Goal: Task Accomplishment & Management: Manage account settings

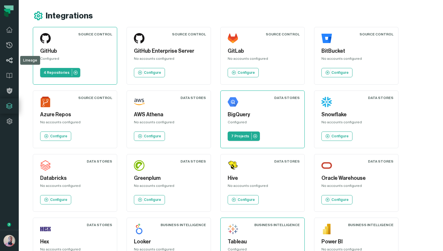
click at [11, 59] on icon at bounding box center [9, 61] width 6 height 6
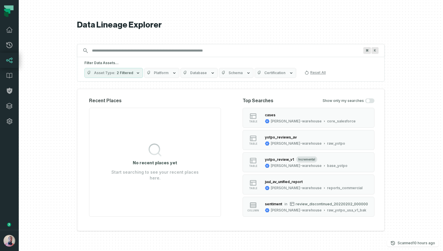
click at [229, 72] on span "Schema" at bounding box center [235, 73] width 14 height 5
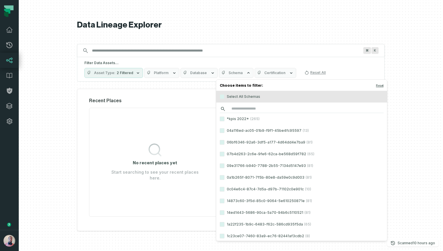
click at [247, 106] on input "search" at bounding box center [302, 109] width 164 height 8
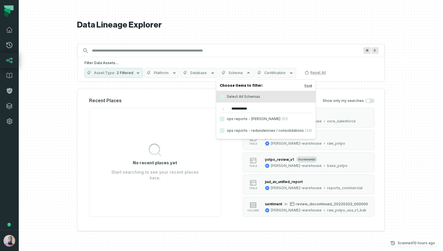
type input "**********"
click at [239, 118] on label "ops reports - [PERSON_NAME] (51)" at bounding box center [265, 119] width 99 height 12
click at [224, 118] on button "ops reports - [PERSON_NAME] (51)" at bounding box center [222, 119] width 5 height 5
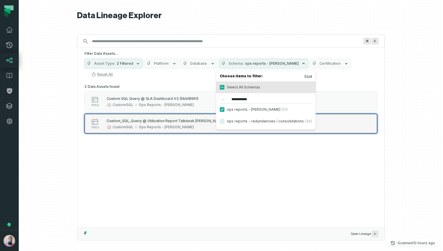
click at [182, 120] on button "table Custom_SQL_Query @ Utilization Report Talkdesk NOAM V2 (ec5f2b96) CustomS…" at bounding box center [230, 124] width 293 height 20
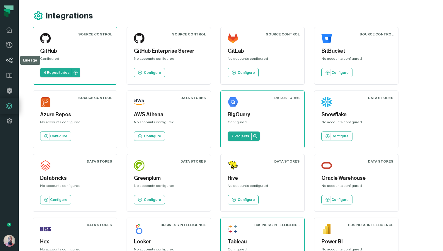
click at [5, 63] on link "Lineage" at bounding box center [9, 60] width 19 height 15
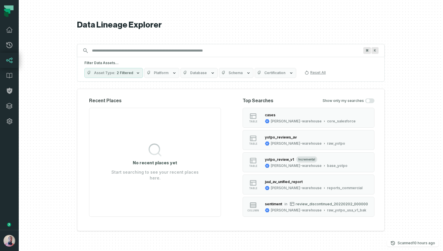
click at [223, 73] on icon "button" at bounding box center [223, 73] width 5 height 5
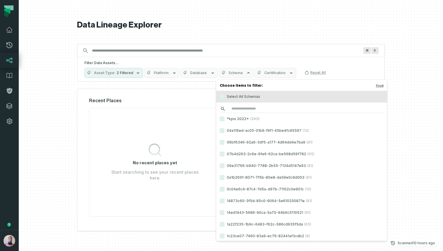
click at [236, 107] on input "search" at bounding box center [302, 109] width 164 height 8
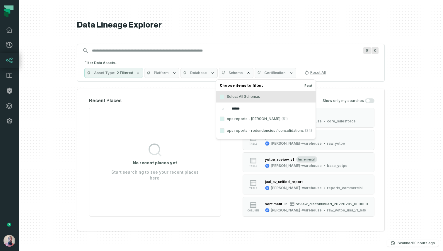
type input "******"
click at [247, 119] on label "ops reports - [PERSON_NAME] (51)" at bounding box center [265, 119] width 99 height 12
click at [224, 119] on button "ops reports - [PERSON_NAME] (51)" at bounding box center [222, 119] width 5 height 5
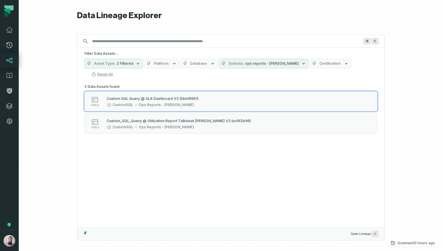
click at [119, 65] on span "2 Filtered" at bounding box center [125, 63] width 17 height 5
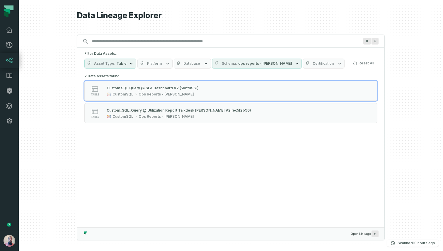
click at [253, 64] on span "ops reports - [PERSON_NAME]" at bounding box center [265, 63] width 54 height 5
click at [94, 64] on span "Asset Type" at bounding box center [104, 63] width 21 height 5
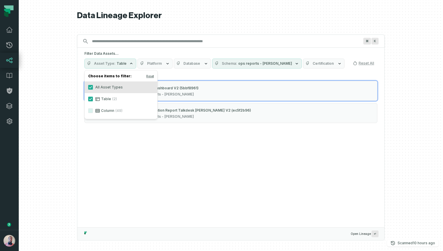
click at [94, 64] on span "Asset Type" at bounding box center [104, 63] width 21 height 5
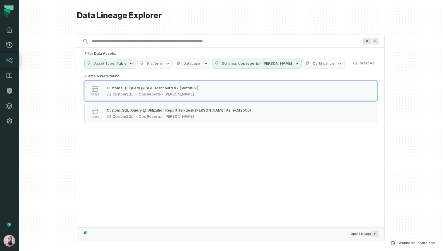
click at [249, 66] on button "Schema ops reports - [PERSON_NAME]" at bounding box center [257, 64] width 90 height 10
click at [214, 88] on button "ops reports - [PERSON_NAME] (51)" at bounding box center [215, 87] width 5 height 5
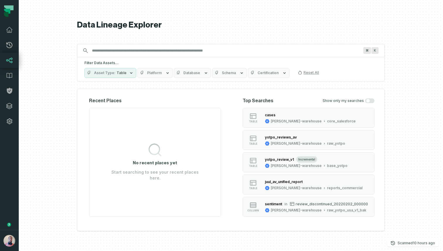
click at [235, 64] on h5 "Filter Data Assets..." at bounding box center [230, 63] width 293 height 5
click at [231, 69] on button "Schema" at bounding box center [229, 73] width 35 height 10
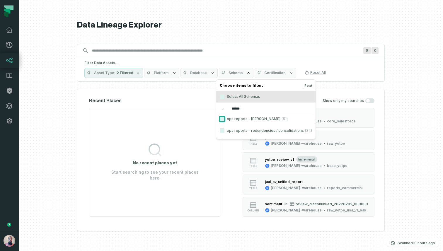
click at [222, 117] on button "ops reports - [PERSON_NAME] (51)" at bounding box center [222, 119] width 5 height 5
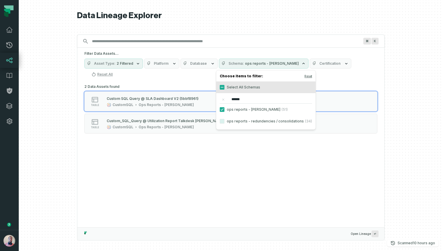
click at [222, 117] on label "ops reports - redundencies / consolidations (34)" at bounding box center [265, 121] width 99 height 12
click at [222, 119] on button "ops reports - redundencies / consolidations (34)" at bounding box center [222, 121] width 5 height 5
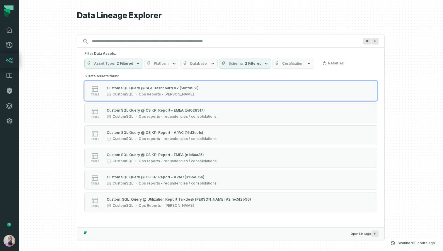
click at [60, 120] on div at bounding box center [231, 125] width 424 height 251
click at [258, 63] on icon "button" at bounding box center [259, 63] width 2 height 1
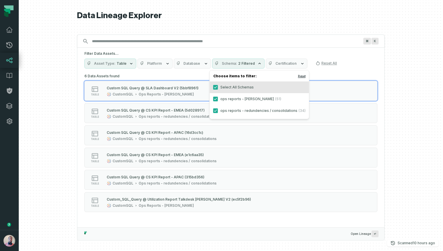
click at [298, 74] on button "Reset" at bounding box center [302, 76] width 8 height 5
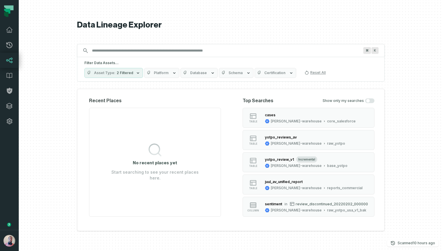
click at [113, 103] on h2 "Recent Places" at bounding box center [155, 100] width 132 height 7
click at [116, 64] on h5 "Filter Data Assets..." at bounding box center [230, 63] width 293 height 5
click at [129, 74] on span "2 Filtered" at bounding box center [125, 73] width 17 height 5
click at [247, 74] on icon "button" at bounding box center [248, 72] width 2 height 1
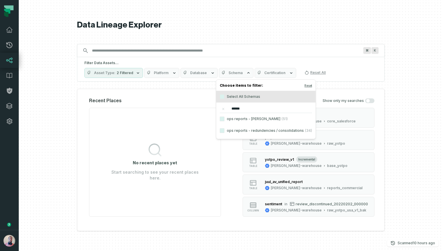
click at [246, 74] on icon "button" at bounding box center [248, 73] width 5 height 5
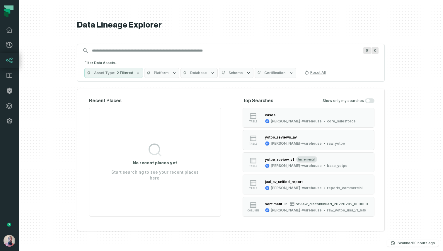
click at [247, 74] on icon "button" at bounding box center [248, 72] width 2 height 1
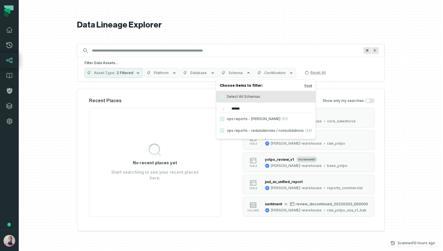
click at [224, 109] on icon "reset" at bounding box center [223, 109] width 2 height 2
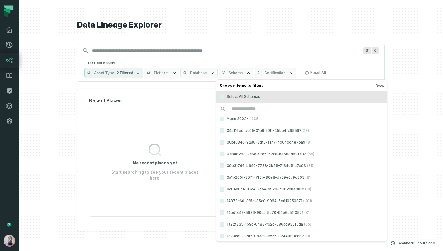
click at [102, 94] on div "Recent Places No recent places yet Start searching to see your recent places he…" at bounding box center [231, 160] width 308 height 142
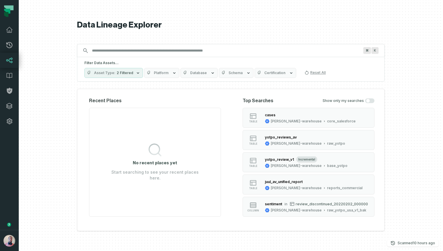
click at [235, 71] on span "Schema" at bounding box center [235, 73] width 14 height 5
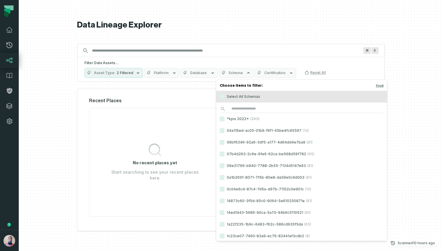
click at [132, 89] on div "Recent Places No recent places yet Start searching to see your recent places he…" at bounding box center [231, 160] width 308 height 142
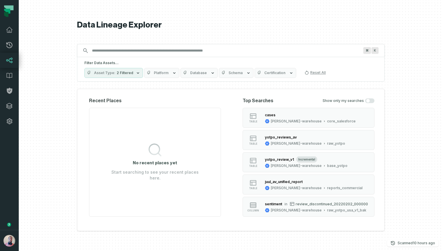
click at [122, 74] on span "2 Filtered" at bounding box center [125, 73] width 17 height 5
click at [217, 96] on div "Recent Places No recent places yet Start searching to see your recent places he…" at bounding box center [231, 160] width 308 height 142
click at [119, 75] on span "2 Filtered" at bounding box center [125, 73] width 17 height 5
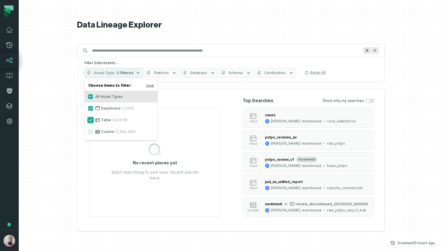
click at [88, 118] on button "Table (40,878)" at bounding box center [90, 120] width 5 height 5
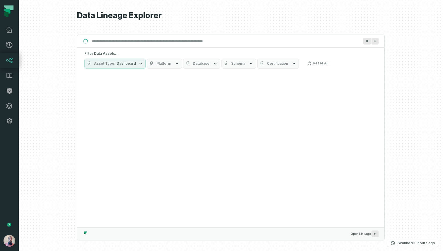
click at [216, 54] on h5 "Filter Data Assets..." at bounding box center [230, 53] width 293 height 5
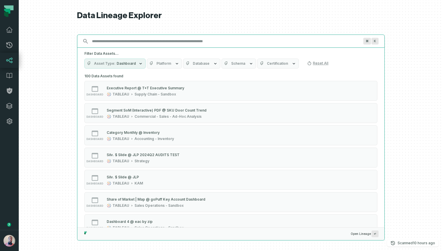
click at [180, 38] on input "Discovery Provider cmdk menu" at bounding box center [225, 41] width 274 height 9
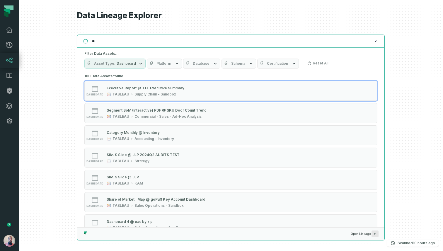
type input "*"
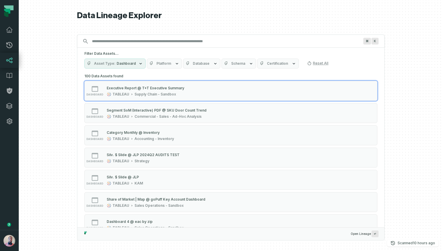
click at [156, 69] on div "Filter Data Assets... Asset Type Dashboard Platform Database Schema Certificati…" at bounding box center [230, 60] width 307 height 24
click at [156, 63] on span "Platform" at bounding box center [163, 63] width 15 height 5
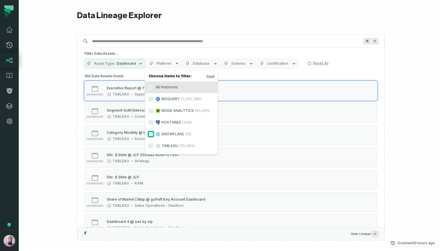
click at [150, 134] on button "SNOWFLAKE (10)" at bounding box center [151, 134] width 5 height 5
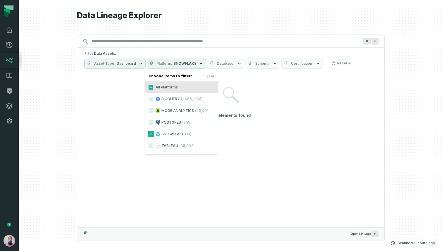
click at [150, 134] on button "SNOWFLAKE (10)" at bounding box center [151, 134] width 5 height 5
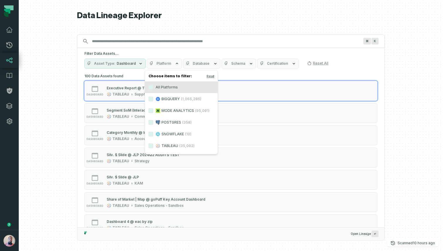
click at [129, 56] on div "Filter Data Assets... Asset Type Dashboard Platform Database Schema Certificati…" at bounding box center [230, 60] width 307 height 24
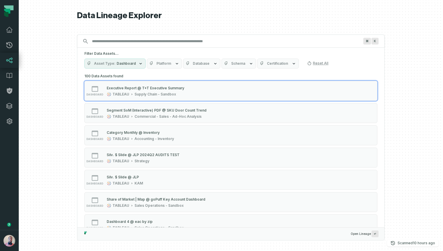
click at [129, 63] on span "Dashboard" at bounding box center [126, 63] width 19 height 5
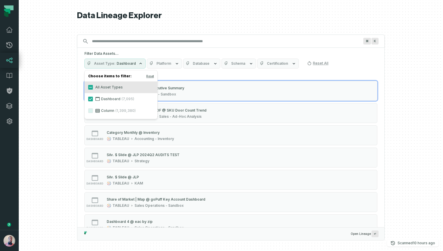
click at [129, 63] on span "Dashboard" at bounding box center [126, 63] width 19 height 5
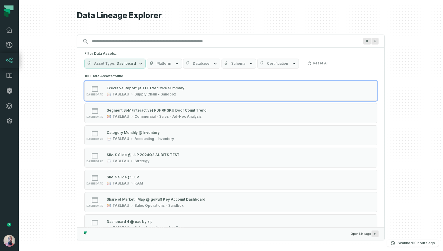
click at [209, 65] on button "Database" at bounding box center [201, 64] width 37 height 10
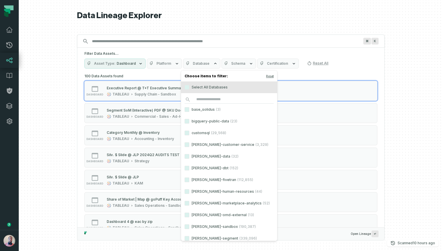
click at [209, 65] on button "Database" at bounding box center [201, 64] width 37 height 10
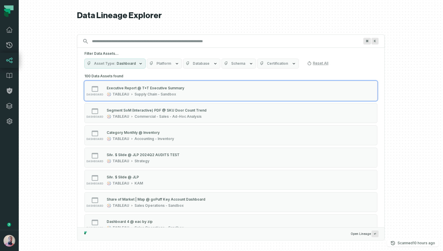
click at [109, 65] on span "Asset Type" at bounding box center [104, 63] width 21 height 5
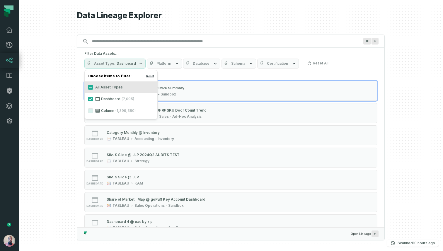
click at [151, 76] on button "Reset" at bounding box center [150, 76] width 8 height 5
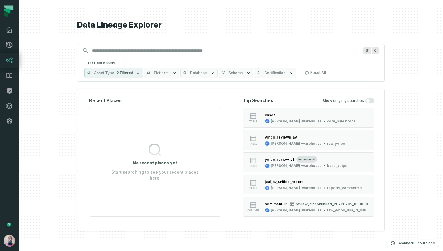
click at [127, 58] on div "Filter Data Assets... Asset Type 2 Filtered Platform Database Schema Certificat…" at bounding box center [231, 69] width 308 height 25
click at [123, 72] on span "2 Filtered" at bounding box center [125, 73] width 17 height 5
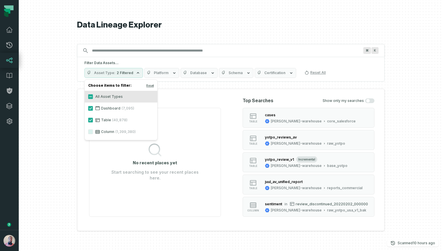
click at [111, 107] on label "Dashboard (7,095)" at bounding box center [121, 109] width 73 height 12
click at [93, 107] on button "Dashboard (7,095)" at bounding box center [90, 108] width 5 height 5
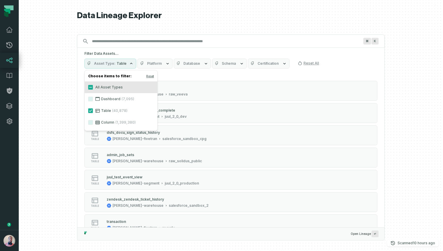
click at [103, 113] on label "Table (40,878)" at bounding box center [121, 111] width 73 height 12
click at [93, 113] on button "Table (40,878)" at bounding box center [90, 110] width 5 height 5
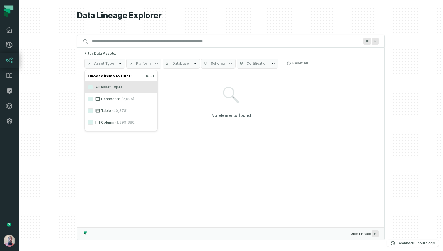
click at [110, 98] on label "Dashboard (7,095)" at bounding box center [121, 99] width 73 height 12
click at [93, 98] on button "Dashboard (7,095)" at bounding box center [90, 99] width 5 height 5
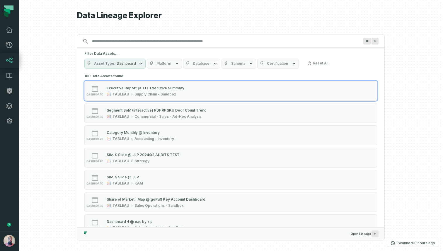
click at [142, 51] on div "Filter Data Assets... Asset Type Dashboard Platform Database Schema Certificati…" at bounding box center [230, 60] width 307 height 24
click at [125, 67] on button "Asset Type Dashboard" at bounding box center [114, 64] width 61 height 10
click at [198, 52] on h5 "Filter Data Assets..." at bounding box center [230, 53] width 293 height 5
click at [169, 62] on button "Platform" at bounding box center [164, 64] width 35 height 10
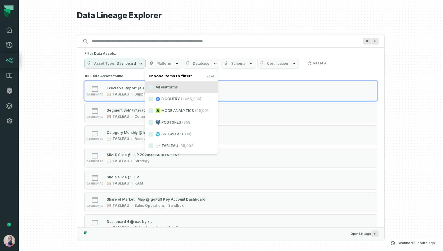
click at [139, 51] on div "Filter Data Assets... Asset Type Dashboard Platform Database Schema Certificati…" at bounding box center [230, 60] width 307 height 24
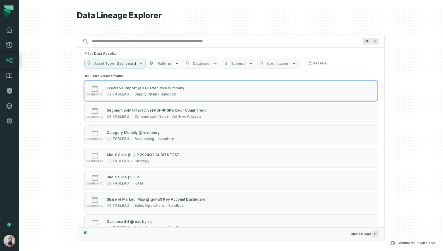
click at [131, 65] on span "Dashboard" at bounding box center [126, 63] width 19 height 5
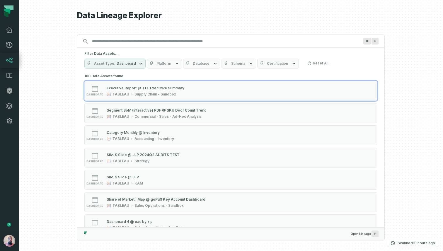
click at [169, 63] on button "Platform" at bounding box center [164, 64] width 35 height 10
click at [126, 61] on button "Asset Type Dashboard" at bounding box center [114, 64] width 61 height 10
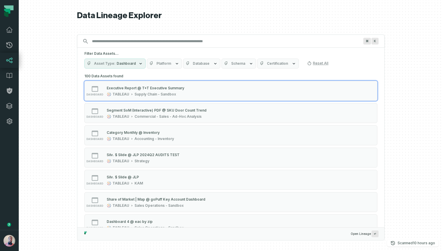
click at [166, 66] on button "Platform" at bounding box center [164, 64] width 35 height 10
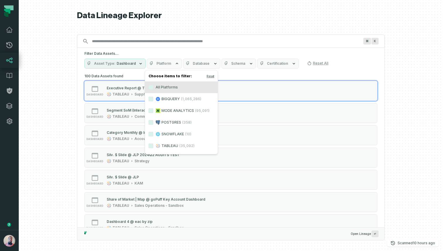
click at [156, 148] on icon at bounding box center [158, 146] width 5 height 5
click at [153, 148] on button "TABLEAU (35,092)" at bounding box center [151, 146] width 5 height 5
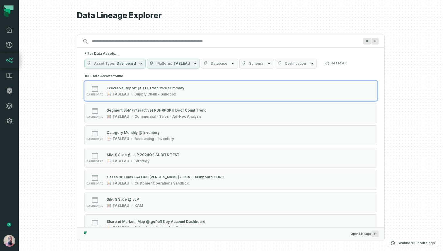
click at [158, 53] on h5 "Filter Data Assets..." at bounding box center [230, 53] width 293 height 5
click at [223, 62] on span "Database" at bounding box center [219, 63] width 17 height 5
click at [254, 62] on span "Schema" at bounding box center [256, 63] width 14 height 5
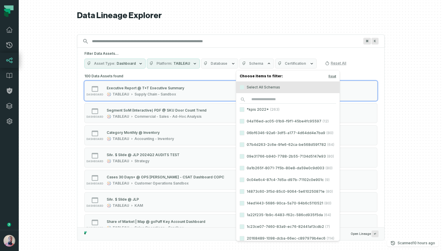
click at [179, 53] on h5 "Filter Data Assets..." at bounding box center [230, 53] width 293 height 5
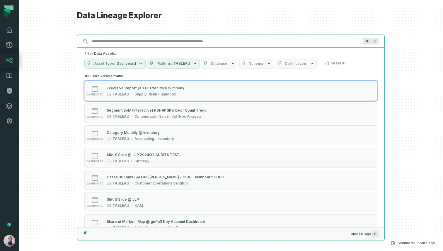
click at [154, 38] on input "Discovery Provider cmdk menu" at bounding box center [225, 41] width 274 height 9
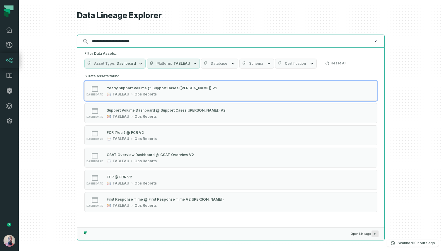
click at [149, 41] on input "**********" at bounding box center [230, 41] width 284 height 9
type input "**********"
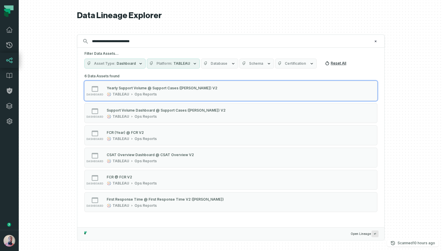
click at [330, 64] on button "Reset All" at bounding box center [336, 63] width 26 height 9
click at [233, 63] on span "Schema" at bounding box center [238, 63] width 14 height 5
click at [207, 63] on button "Database" at bounding box center [201, 64] width 37 height 10
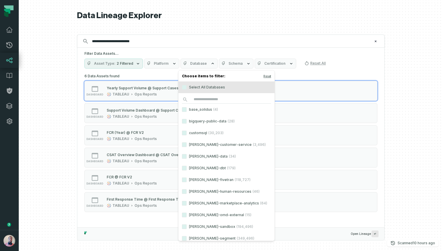
click at [228, 64] on span "Schema" at bounding box center [235, 63] width 14 height 5
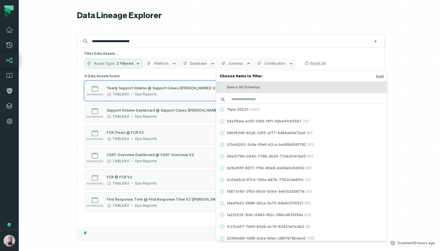
click at [243, 100] on input "search" at bounding box center [302, 99] width 164 height 8
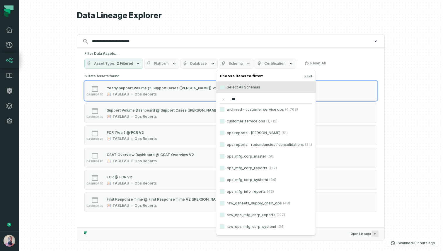
type input "***"
click at [233, 135] on label "ops reports - [PERSON_NAME] (51)" at bounding box center [265, 133] width 99 height 12
click at [224, 135] on button "ops reports - [PERSON_NAME] (51)" at bounding box center [222, 133] width 5 height 5
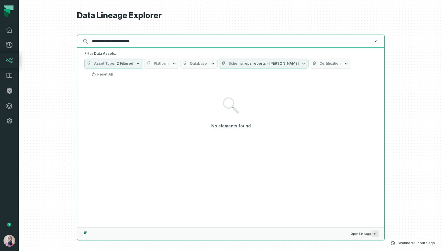
click at [157, 41] on input "**********" at bounding box center [230, 41] width 284 height 9
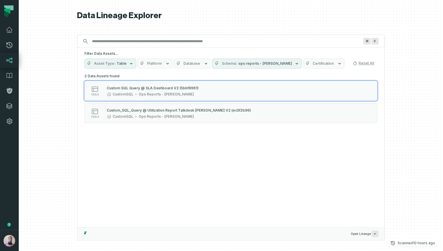
click at [124, 63] on span "Table" at bounding box center [122, 63] width 10 height 5
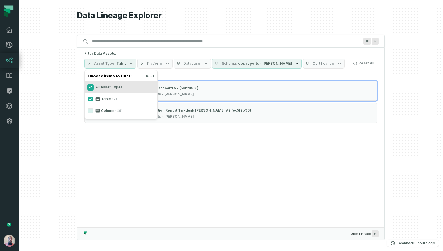
click at [92, 88] on button "All Asset Types" at bounding box center [90, 87] width 5 height 5
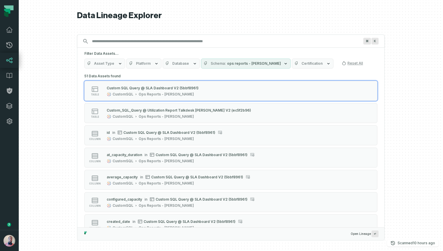
click at [49, 86] on div at bounding box center [231, 125] width 424 height 251
click at [114, 63] on button "Asset Type" at bounding box center [104, 64] width 41 height 10
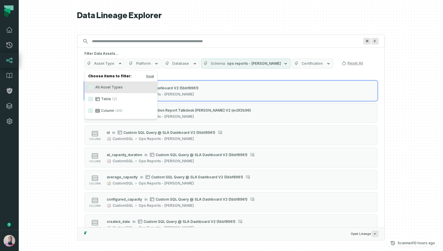
click at [102, 99] on label "Table (2)" at bounding box center [121, 99] width 73 height 12
click at [93, 99] on button "Table (2)" at bounding box center [90, 99] width 5 height 5
click at [65, 99] on div at bounding box center [231, 125] width 424 height 251
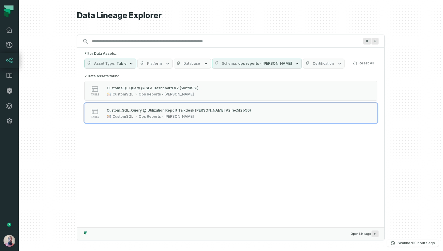
click at [190, 151] on div "2 Data Assets found table Custom SQL Query @ SLA Dashboard V2 (5bbf8961) Custom…" at bounding box center [230, 149] width 307 height 155
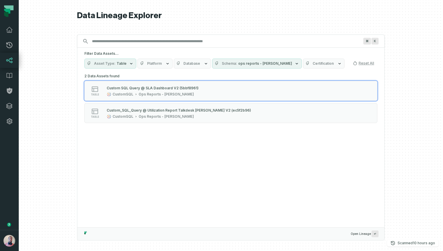
click at [416, 71] on div at bounding box center [231, 125] width 424 height 251
click at [246, 65] on span "ops reports - [PERSON_NAME]" at bounding box center [265, 63] width 54 height 5
click at [274, 76] on button "Reset" at bounding box center [278, 76] width 8 height 5
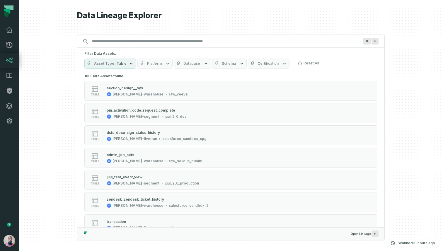
click at [407, 42] on div at bounding box center [231, 125] width 424 height 251
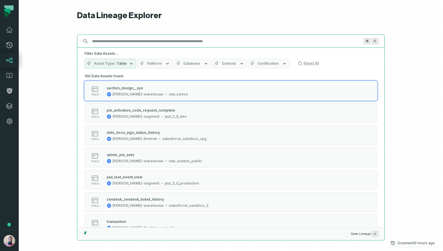
click at [237, 43] on input "Discovery Provider cmdk menu" at bounding box center [225, 41] width 274 height 9
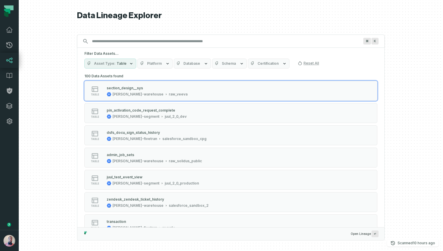
click at [419, 51] on div at bounding box center [231, 125] width 424 height 251
click at [4, 118] on link "Settings" at bounding box center [9, 121] width 19 height 15
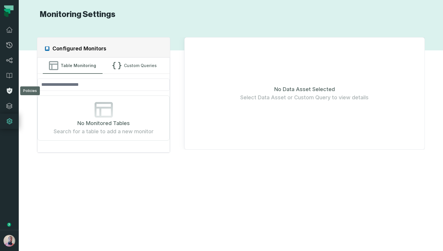
click at [9, 91] on icon at bounding box center [9, 90] width 7 height 7
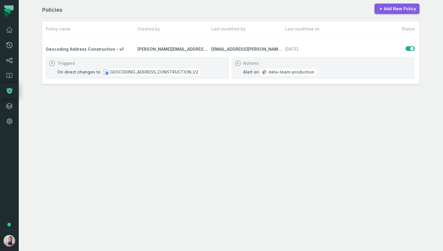
click at [405, 11] on link "Add New Policy" at bounding box center [396, 9] width 45 height 11
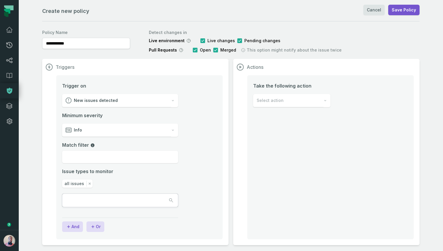
click at [303, 98] on div "Select action" at bounding box center [288, 100] width 70 height 13
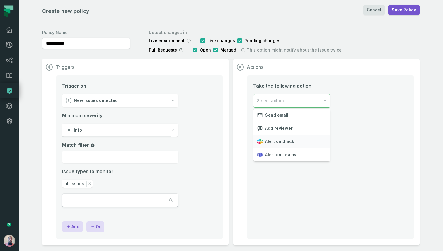
click at [285, 144] on span "Alert on Slack" at bounding box center [279, 142] width 29 height 6
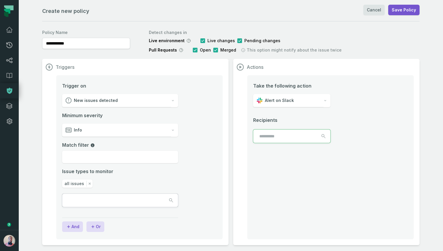
click at [289, 136] on input "text" at bounding box center [279, 136] width 53 height 13
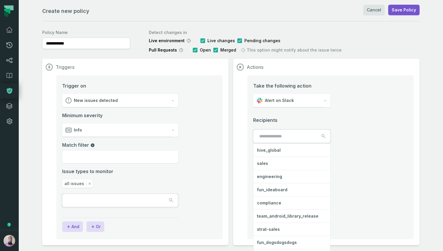
click at [320, 118] on div "Recipients hive_global sales engineering fun_ideaboard compliance team_android_…" at bounding box center [291, 130] width 77 height 26
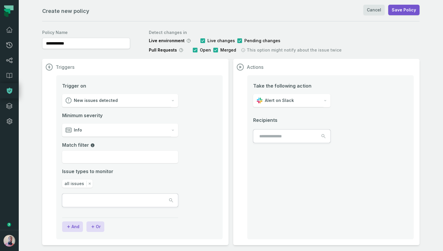
click at [304, 101] on div "Alert on Slack" at bounding box center [288, 100] width 70 height 13
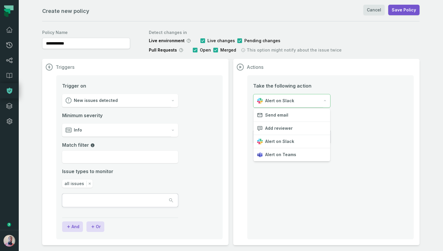
click at [303, 101] on div "Alert on Slack" at bounding box center [288, 100] width 70 height 13
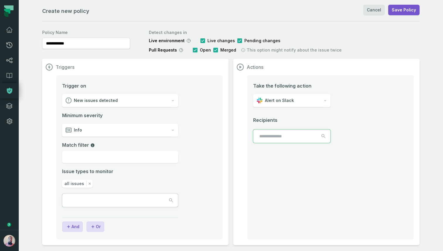
click at [281, 136] on input "text" at bounding box center [279, 136] width 53 height 13
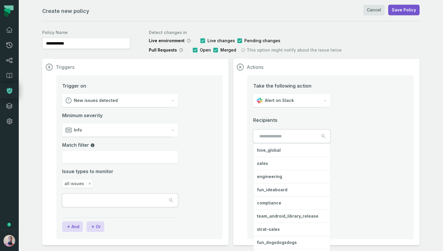
click at [267, 121] on div "Recipients hive_global sales engineering fun_ideaboard compliance team_android_…" at bounding box center [291, 130] width 77 height 26
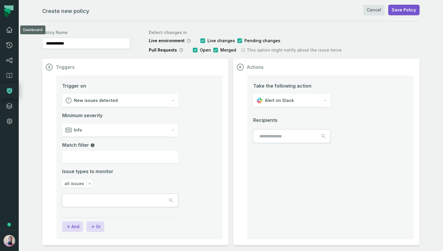
click at [9, 32] on icon at bounding box center [9, 29] width 7 height 7
